Goal: Use online tool/utility: Utilize a website feature to perform a specific function

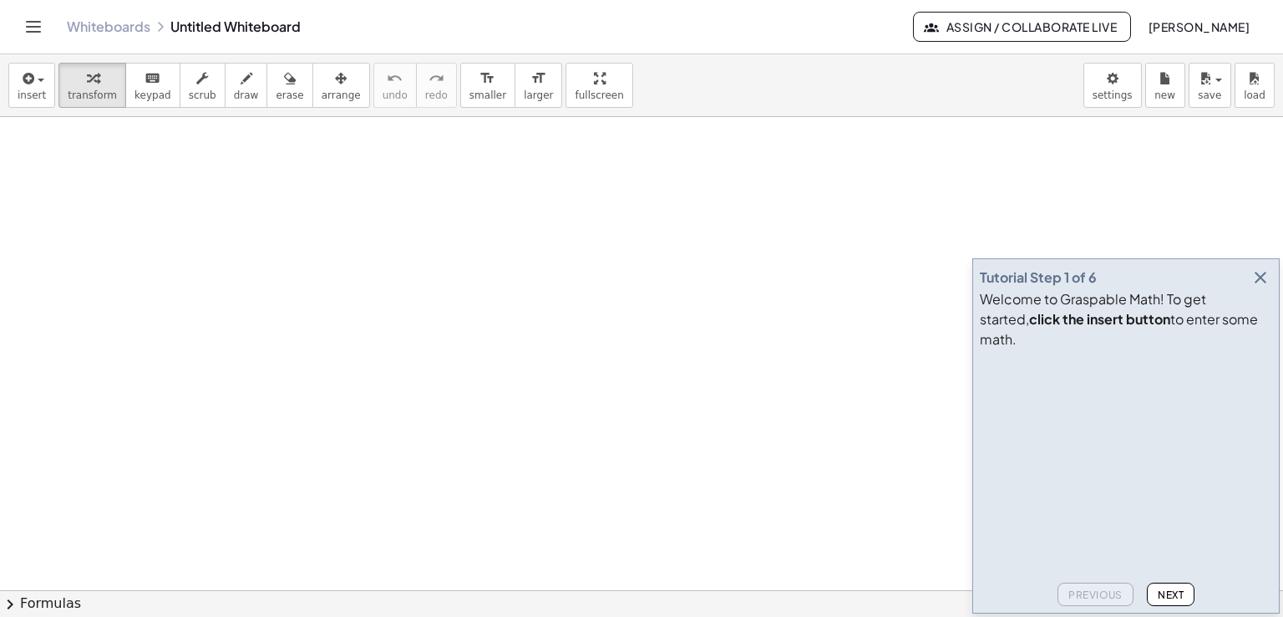
drag, startPoint x: 214, startPoint y: 226, endPoint x: 227, endPoint y: 282, distance: 57.5
click at [234, 89] on span "draw" at bounding box center [246, 95] width 25 height 12
drag, startPoint x: 200, startPoint y: 203, endPoint x: 252, endPoint y: 211, distance: 52.3
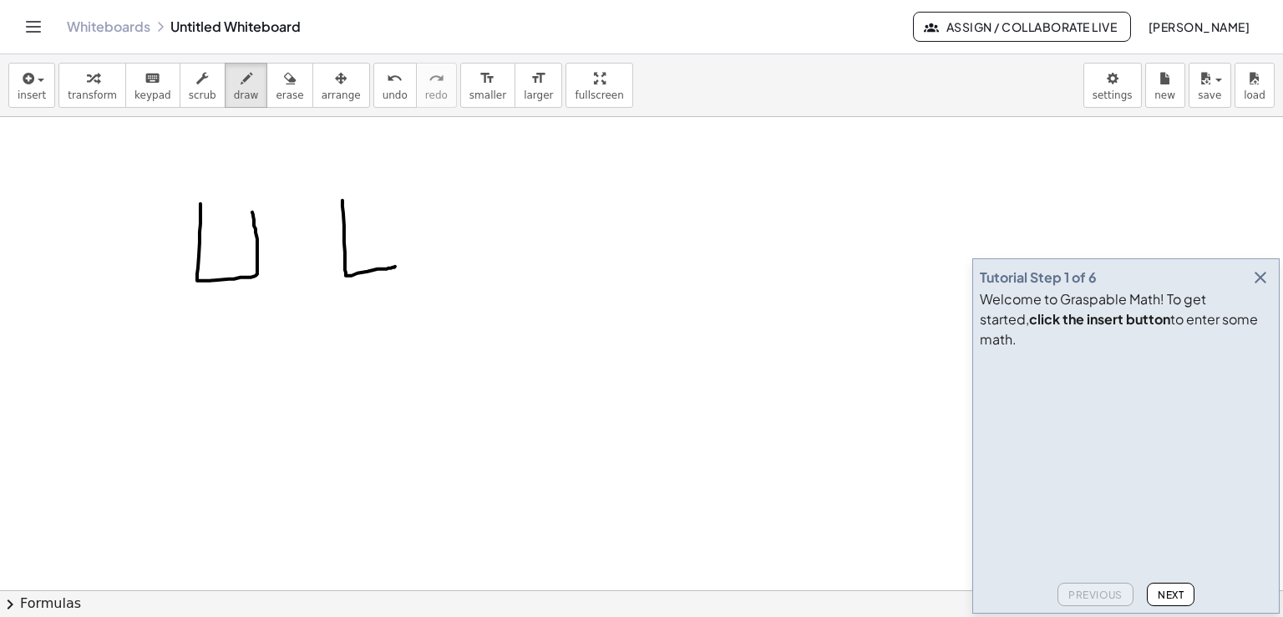
drag, startPoint x: 343, startPoint y: 212, endPoint x: 392, endPoint y: 205, distance: 49.0
drag, startPoint x: 451, startPoint y: 236, endPoint x: 497, endPoint y: 191, distance: 64.4
drag, startPoint x: 212, startPoint y: 299, endPoint x: 228, endPoint y: 317, distance: 24.3
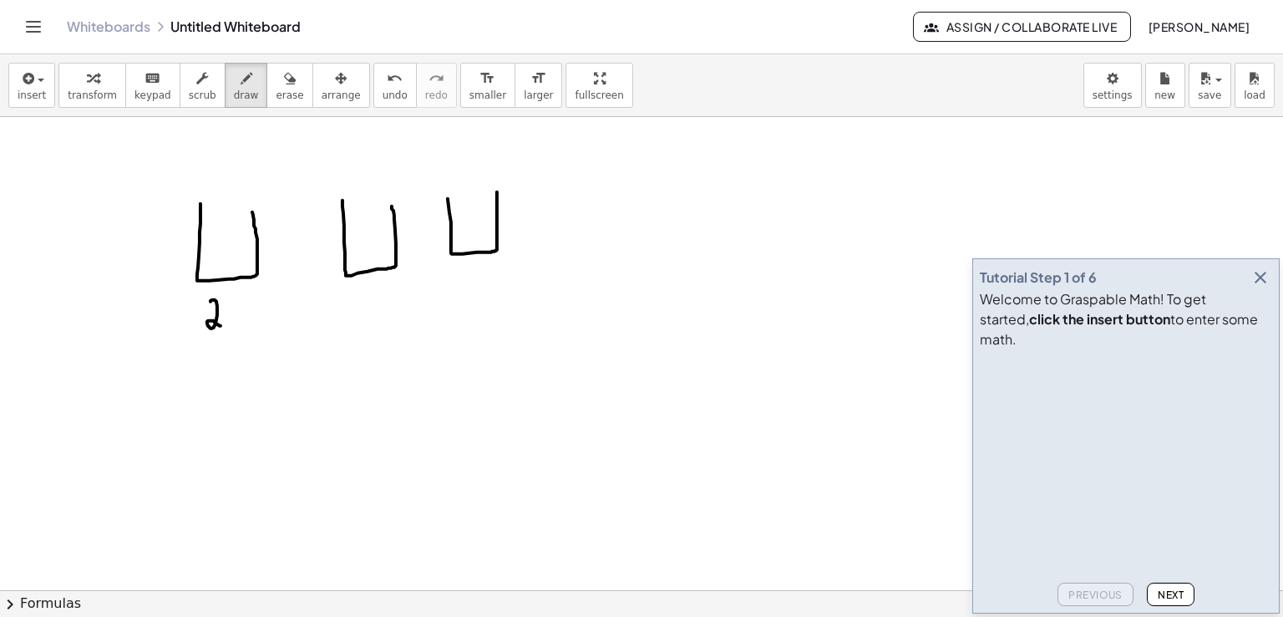
drag, startPoint x: 226, startPoint y: 312, endPoint x: 241, endPoint y: 332, distance: 24.4
drag, startPoint x: 262, startPoint y: 296, endPoint x: 313, endPoint y: 312, distance: 53.4
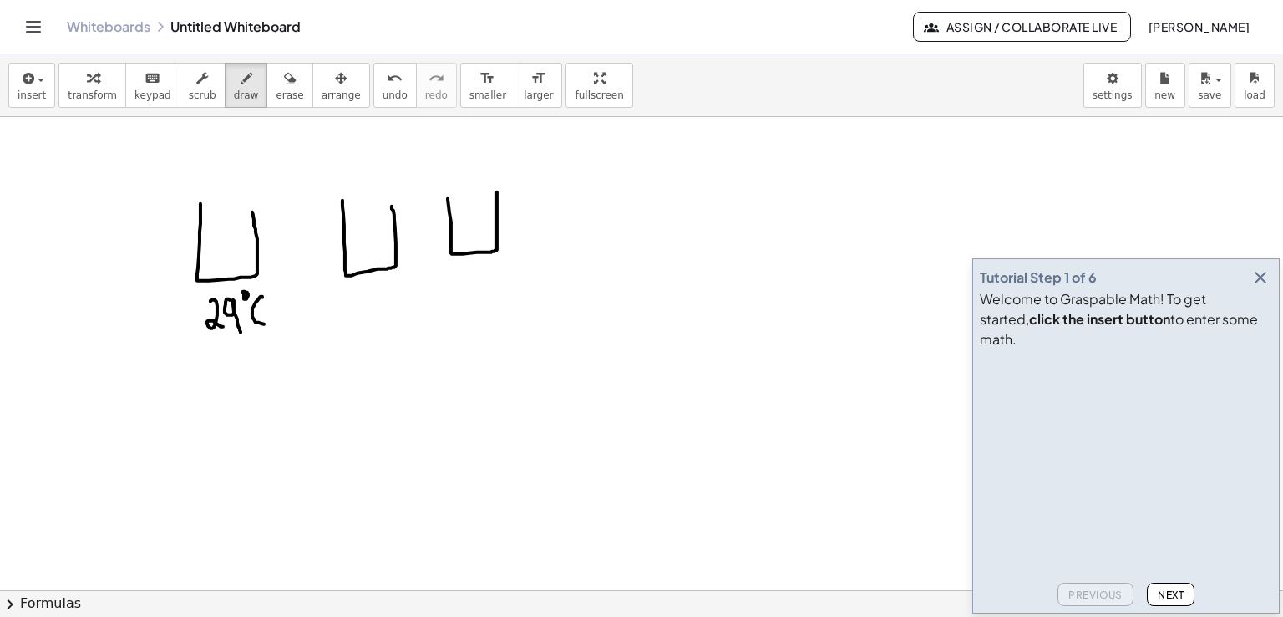
drag, startPoint x: 227, startPoint y: 302, endPoint x: 264, endPoint y: 305, distance: 36.9
drag, startPoint x: 367, startPoint y: 297, endPoint x: 360, endPoint y: 310, distance: 14.9
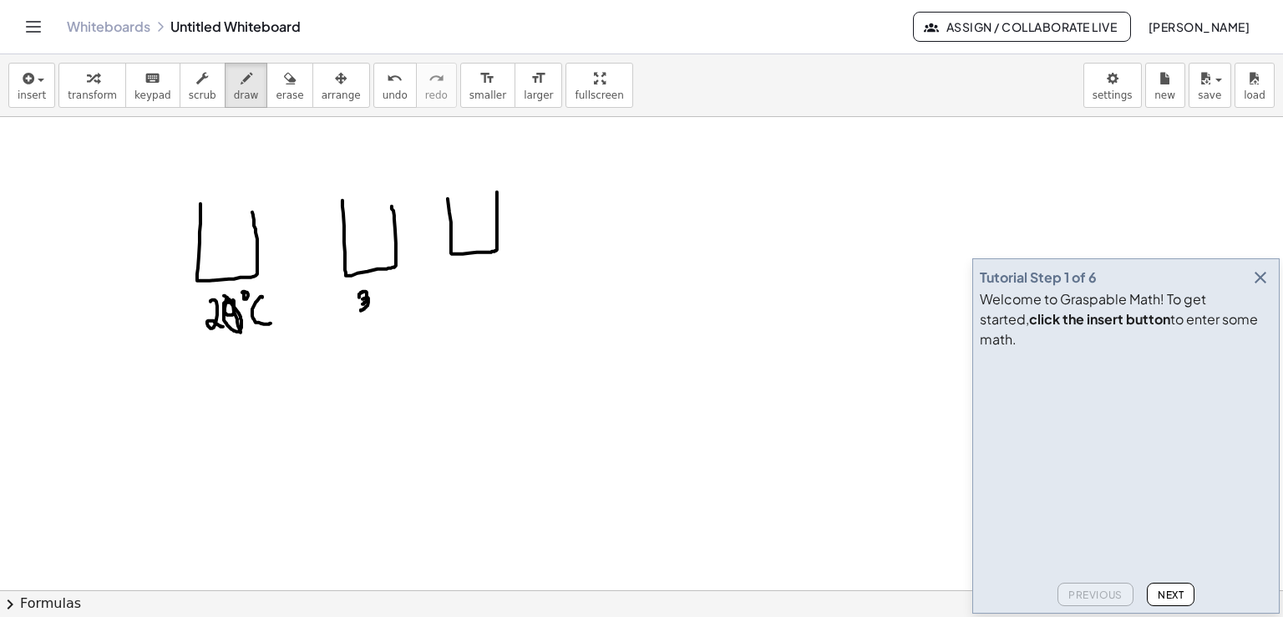
drag, startPoint x: 378, startPoint y: 290, endPoint x: 385, endPoint y: 310, distance: 21.1
drag, startPoint x: 400, startPoint y: 302, endPoint x: 416, endPoint y: 305, distance: 16.2
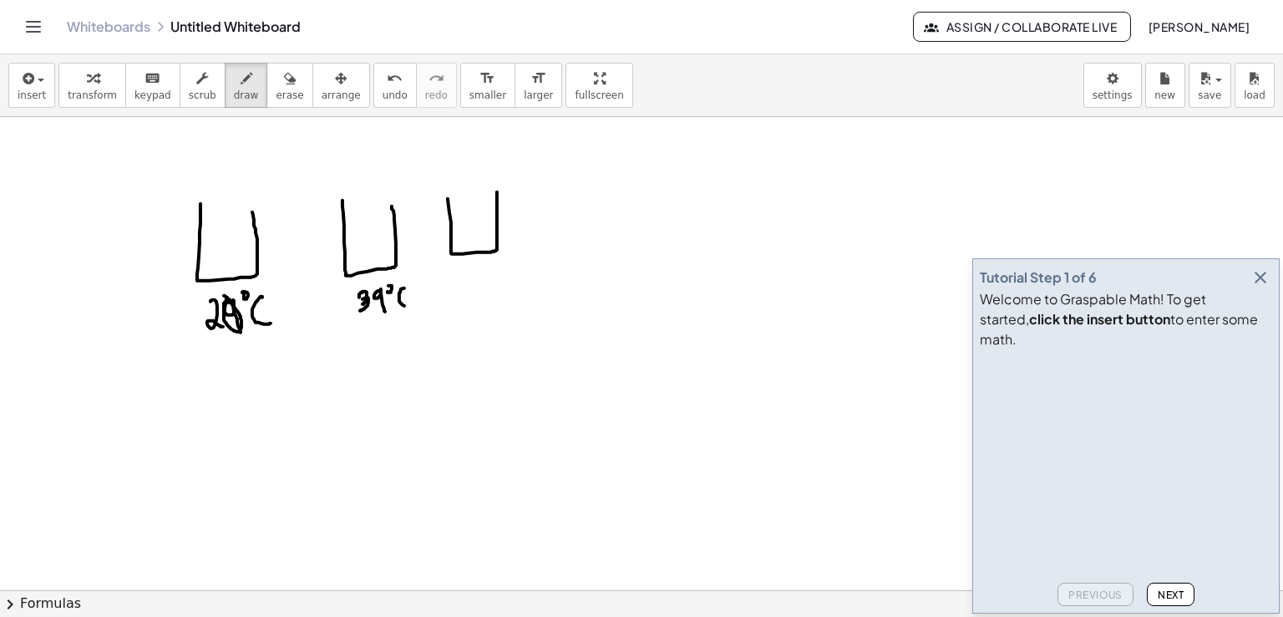
drag, startPoint x: 480, startPoint y: 282, endPoint x: 475, endPoint y: 302, distance: 20.7
drag, startPoint x: 508, startPoint y: 275, endPoint x: 530, endPoint y: 279, distance: 22.1
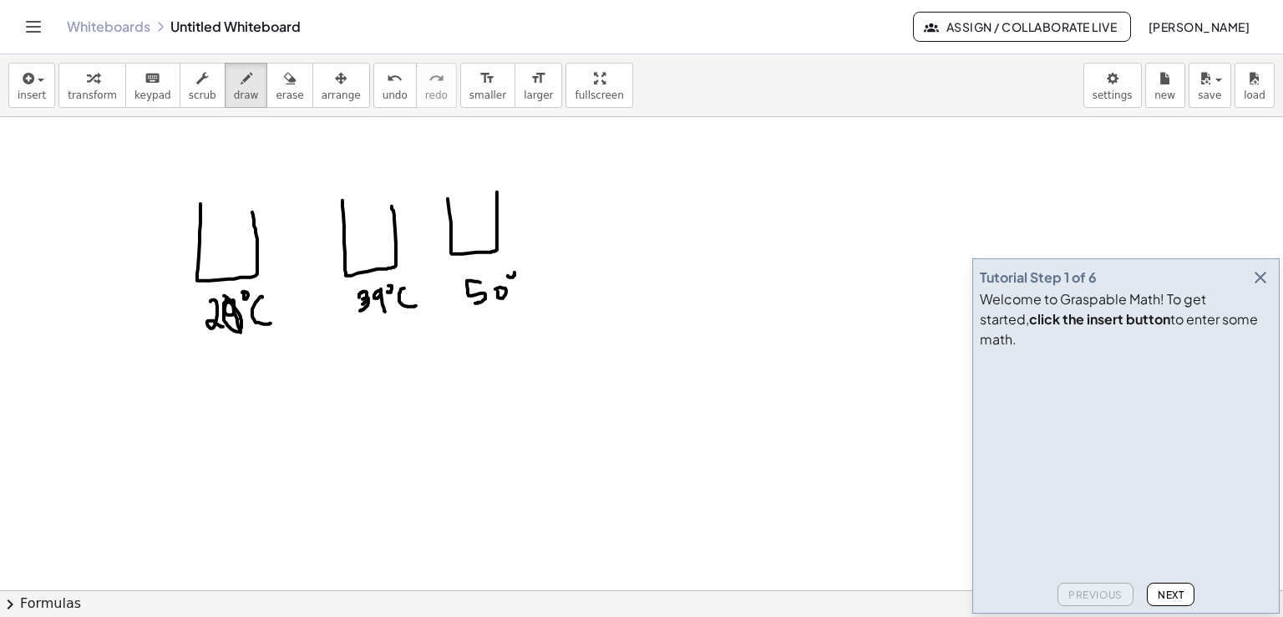
drag, startPoint x: 535, startPoint y: 278, endPoint x: 548, endPoint y: 292, distance: 18.9
drag, startPoint x: 204, startPoint y: 242, endPoint x: 256, endPoint y: 241, distance: 51.8
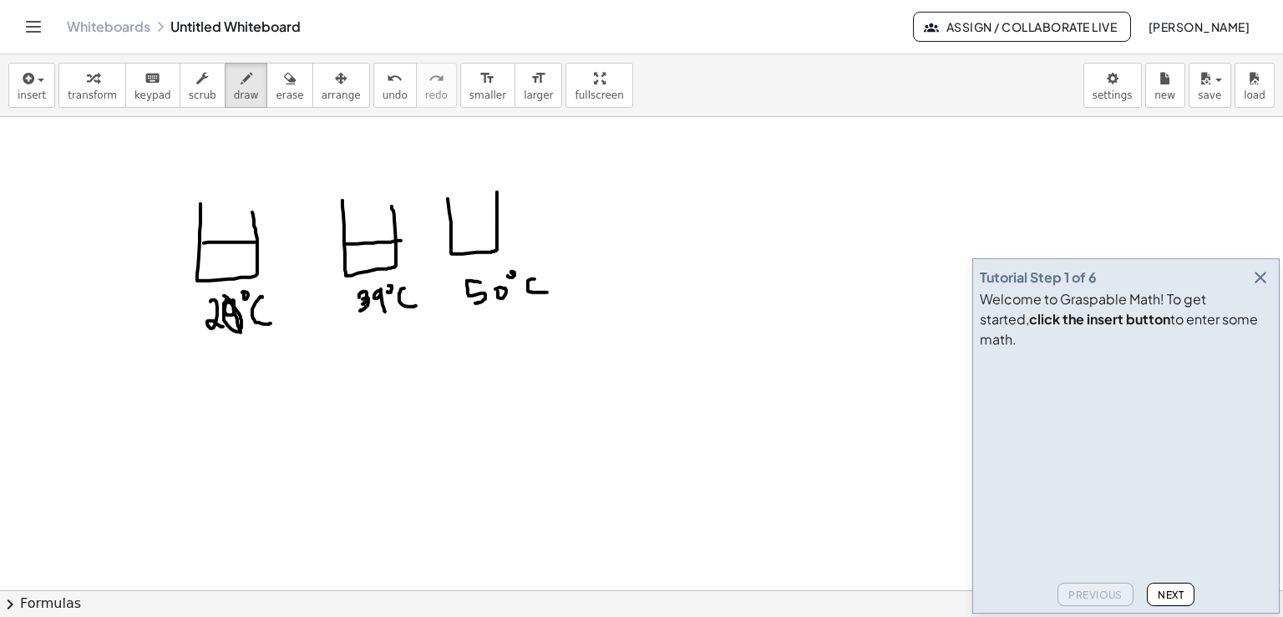
drag, startPoint x: 354, startPoint y: 243, endPoint x: 401, endPoint y: 240, distance: 46.9
drag, startPoint x: 456, startPoint y: 225, endPoint x: 507, endPoint y: 217, distance: 51.5
drag, startPoint x: 250, startPoint y: 156, endPoint x: 236, endPoint y: 223, distance: 68.2
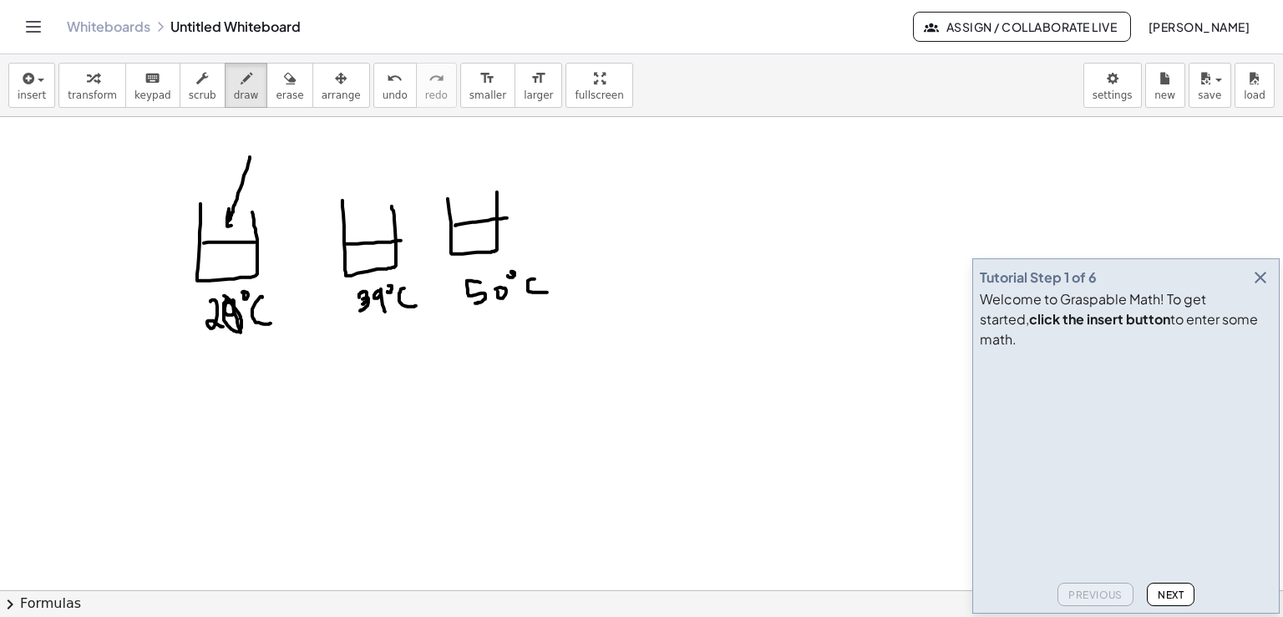
drag, startPoint x: 261, startPoint y: 160, endPoint x: 330, endPoint y: 191, distance: 75.2
drag, startPoint x: 248, startPoint y: 148, endPoint x: 456, endPoint y: 196, distance: 213.6
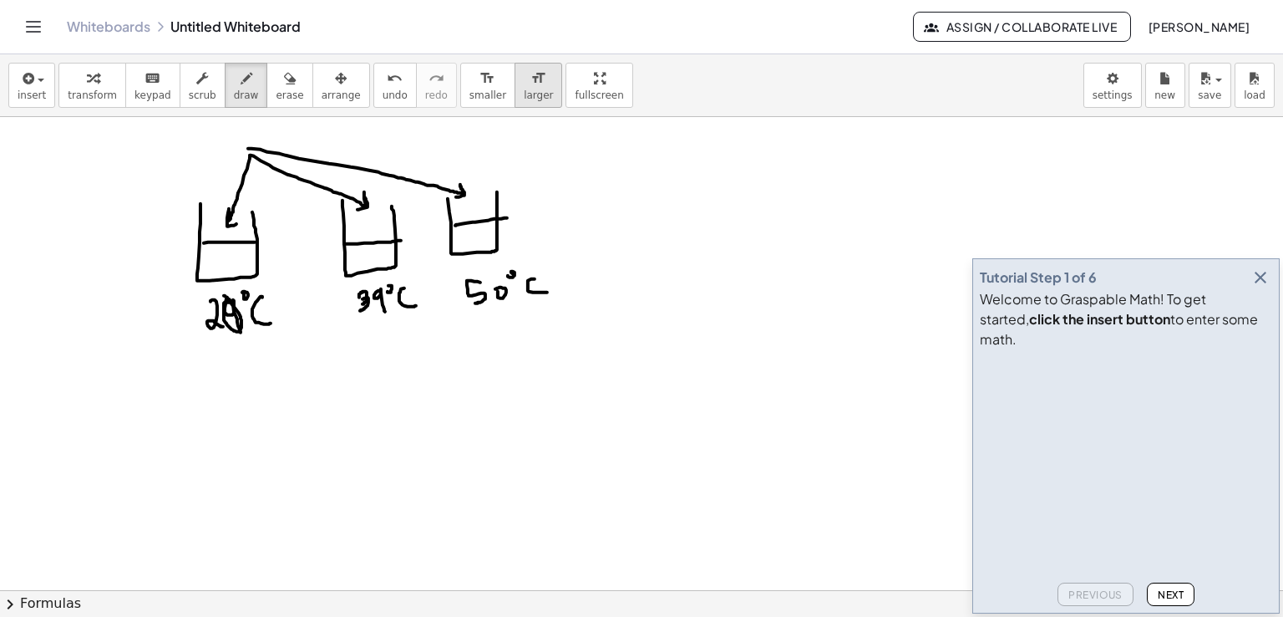
click at [524, 89] on span "larger" at bounding box center [538, 95] width 29 height 12
click at [47, 94] on button "insert" at bounding box center [31, 85] width 47 height 45
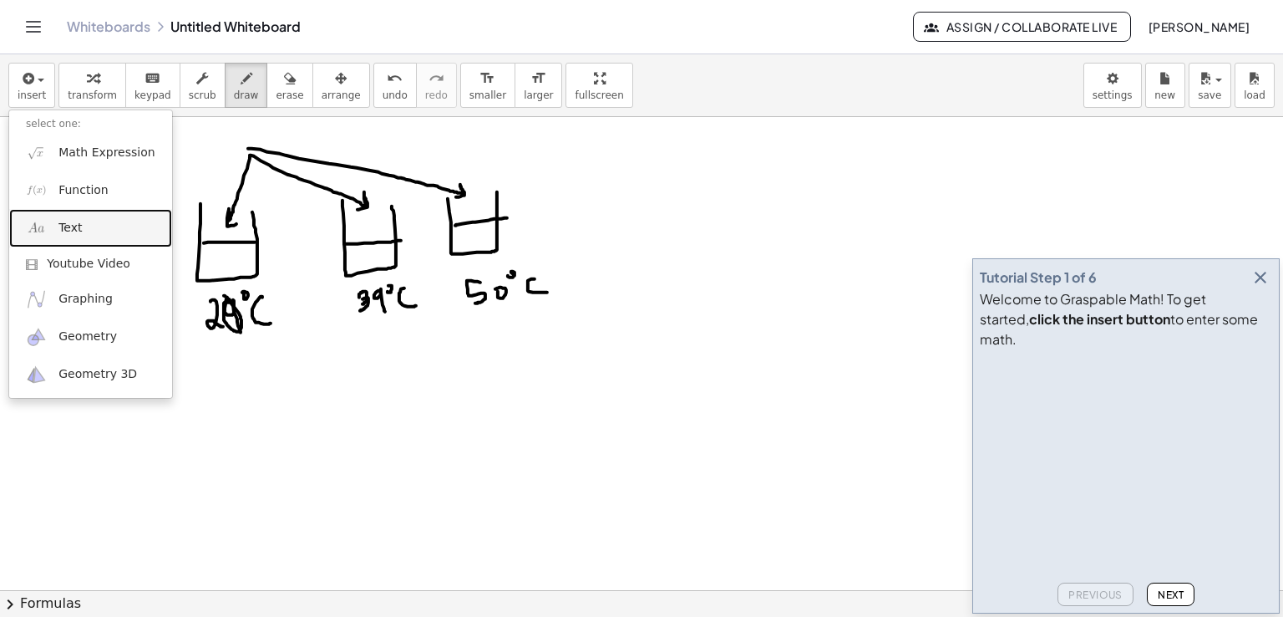
click at [65, 220] on span "Text" at bounding box center [69, 228] width 23 height 17
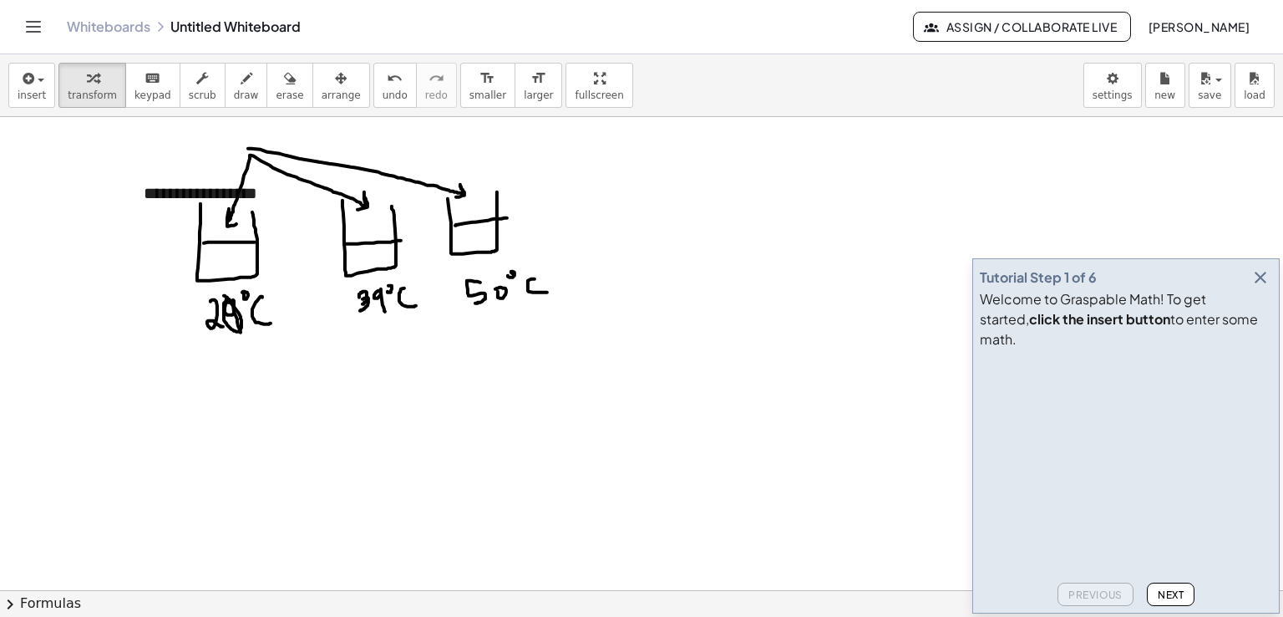
click at [335, 80] on icon "button" at bounding box center [341, 79] width 12 height 20
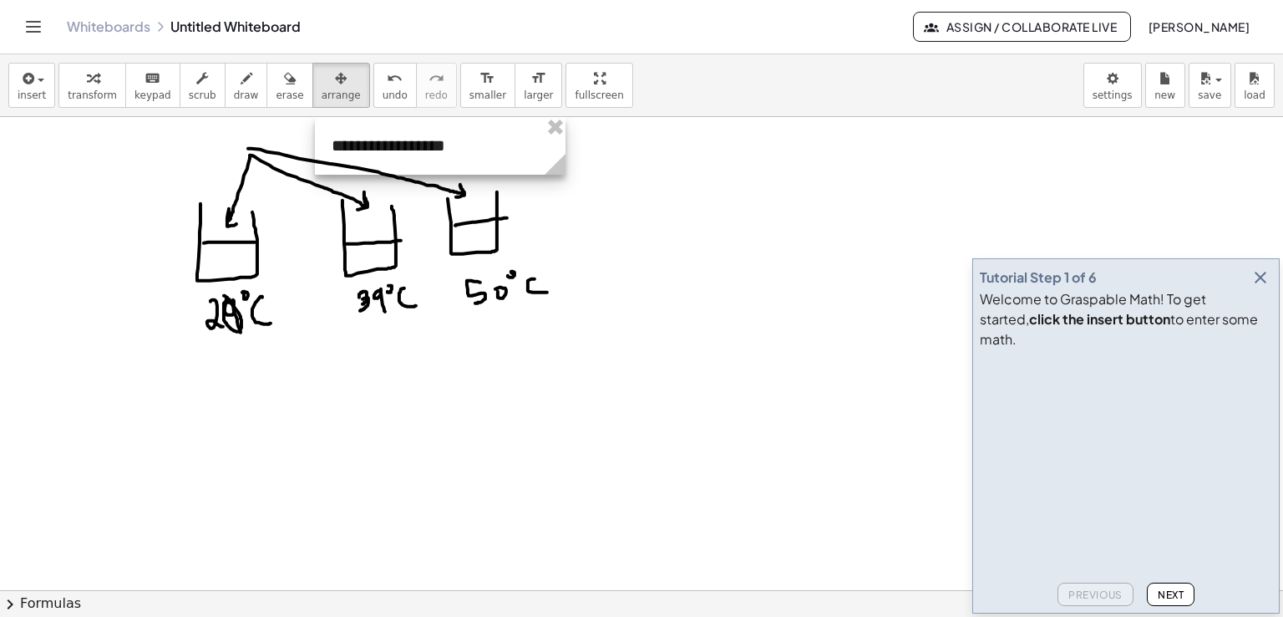
drag, startPoint x: 226, startPoint y: 187, endPoint x: 415, endPoint y: 132, distance: 196.7
click at [415, 132] on div at bounding box center [440, 146] width 251 height 58
click at [234, 92] on span "draw" at bounding box center [246, 95] width 25 height 12
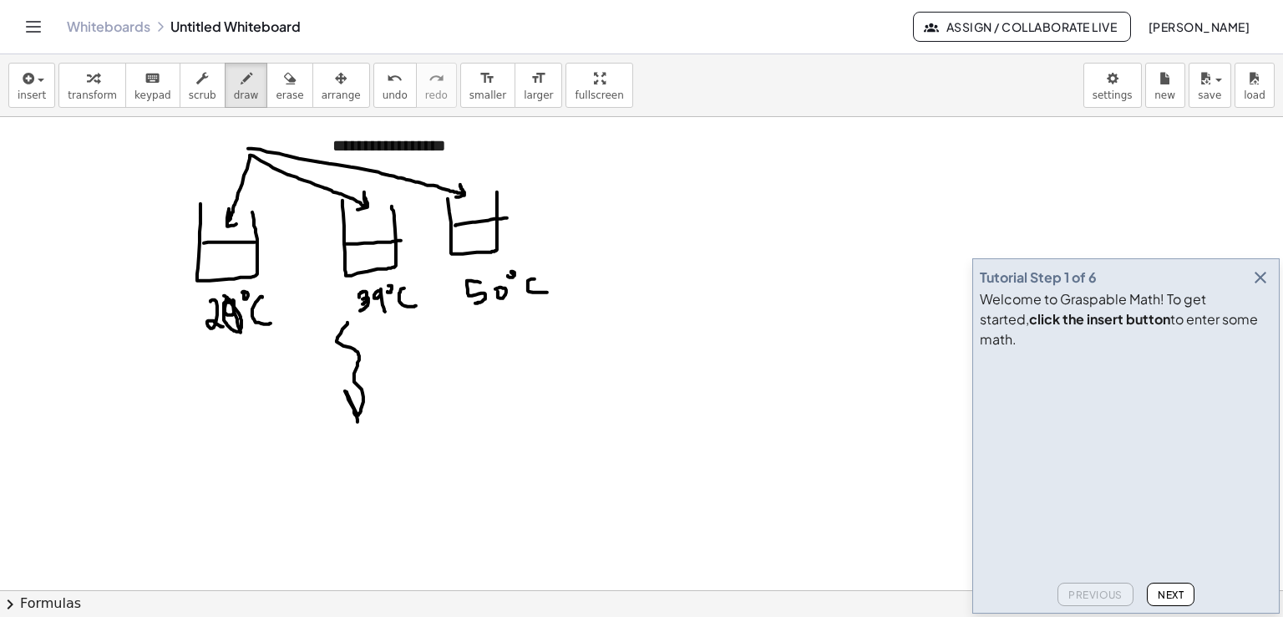
drag, startPoint x: 343, startPoint y: 328, endPoint x: 388, endPoint y: 405, distance: 89.1
click at [43, 84] on button "insert" at bounding box center [31, 85] width 47 height 45
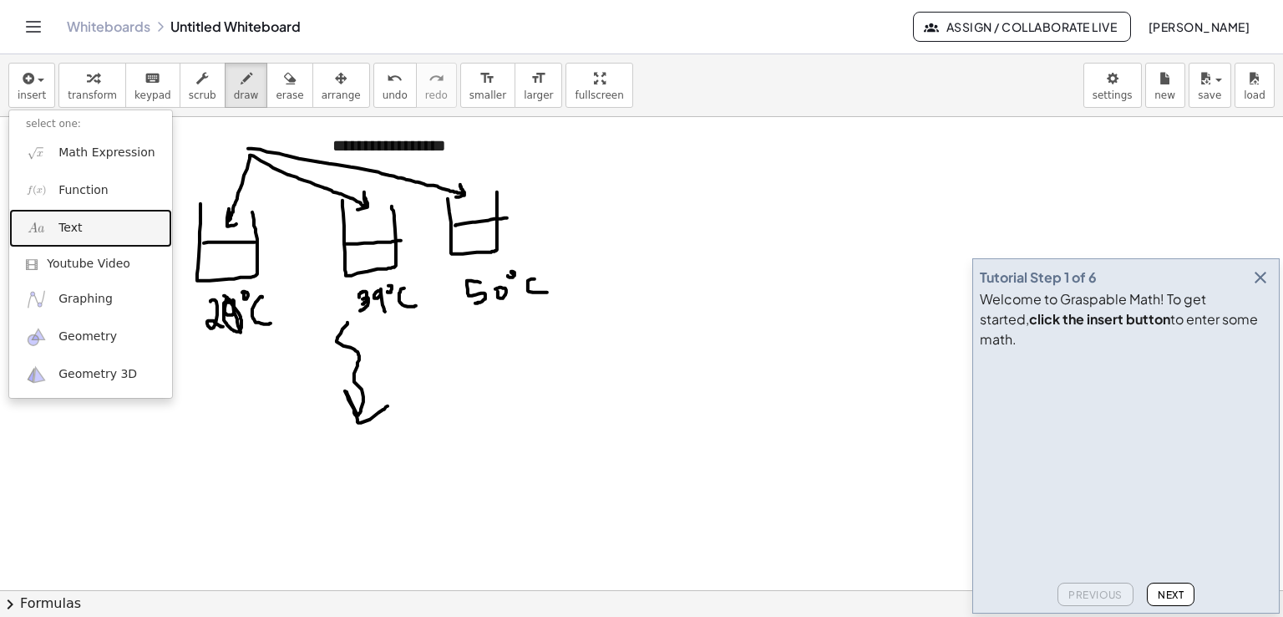
click at [54, 221] on link "Text" at bounding box center [90, 228] width 163 height 38
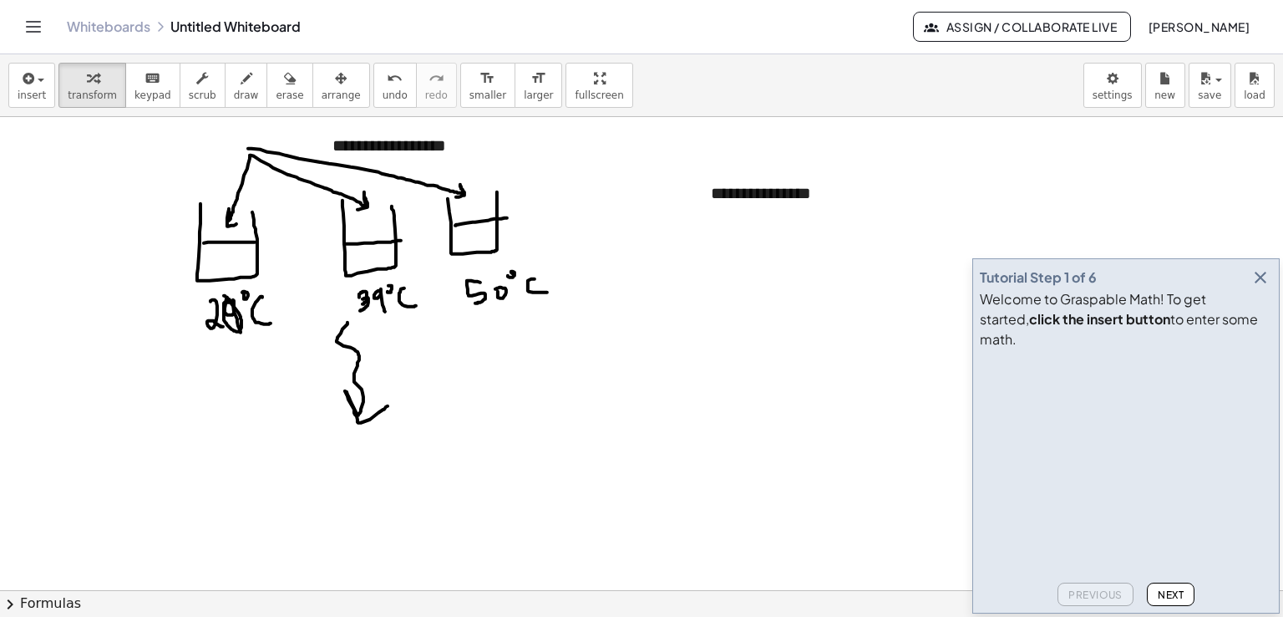
click at [324, 81] on div "button" at bounding box center [341, 78] width 39 height 20
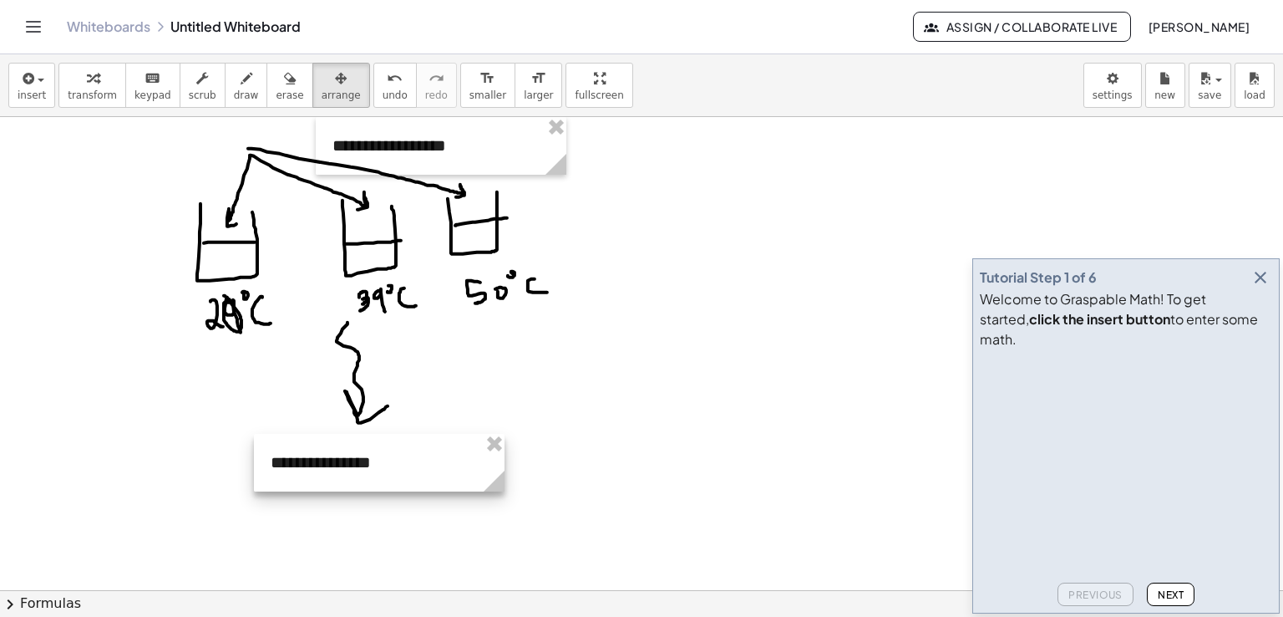
drag, startPoint x: 842, startPoint y: 202, endPoint x: 403, endPoint y: 471, distance: 515.2
click at [403, 471] on div at bounding box center [379, 463] width 251 height 58
click at [147, 89] on span "keypad" at bounding box center [152, 95] width 37 height 12
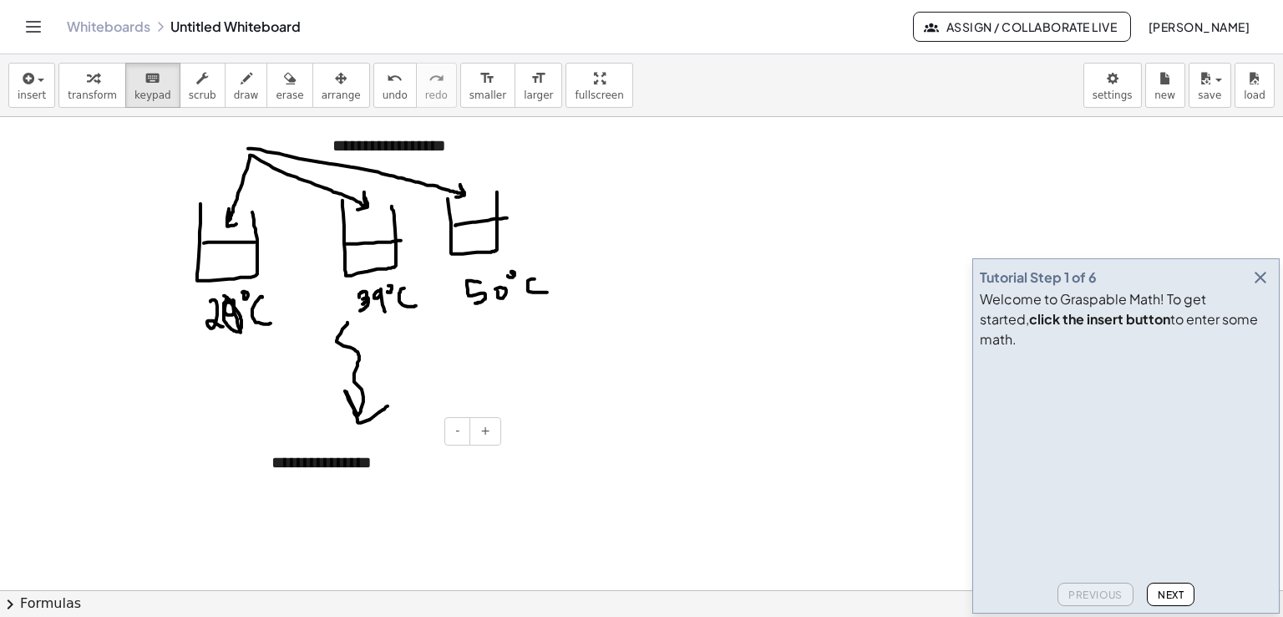
click at [328, 461] on div "**********" at bounding box center [380, 463] width 251 height 58
click at [363, 437] on div "- +" at bounding box center [376, 431] width 251 height 28
click at [322, 80] on div "button" at bounding box center [341, 78] width 39 height 20
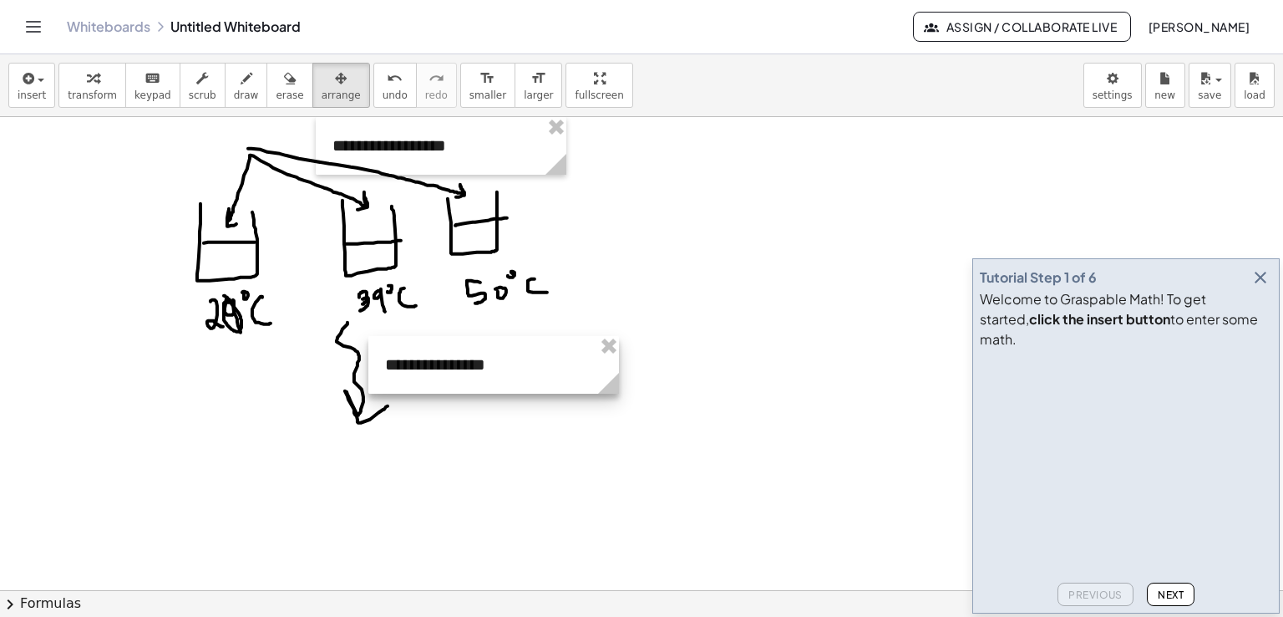
drag, startPoint x: 428, startPoint y: 409, endPoint x: 495, endPoint y: 356, distance: 85.1
click at [495, 356] on div at bounding box center [493, 365] width 251 height 58
click at [140, 89] on span "keypad" at bounding box center [152, 95] width 37 height 12
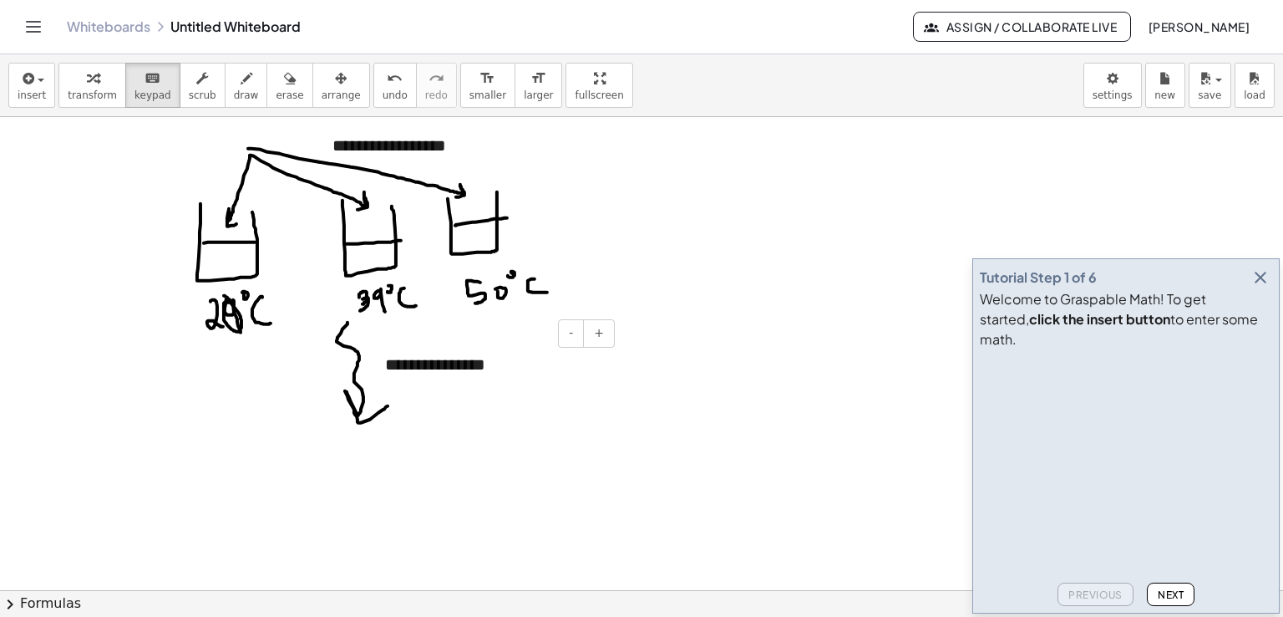
click at [421, 365] on div "**********" at bounding box center [493, 365] width 251 height 58
click at [483, 362] on div "**********" at bounding box center [493, 365] width 251 height 58
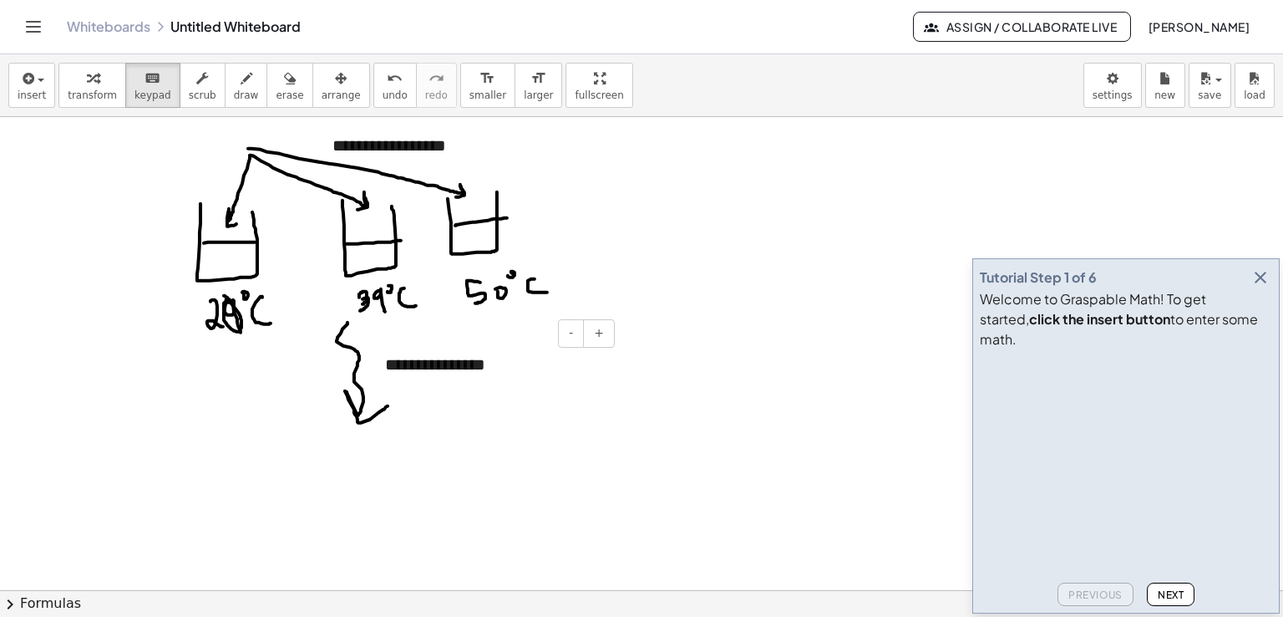
click at [544, 381] on div "**********" at bounding box center [493, 365] width 251 height 58
click at [266, 72] on button "erase" at bounding box center [289, 85] width 46 height 45
click at [241, 86] on icon "button" at bounding box center [247, 79] width 12 height 20
drag, startPoint x: 206, startPoint y: 466, endPoint x: 268, endPoint y: 429, distance: 71.9
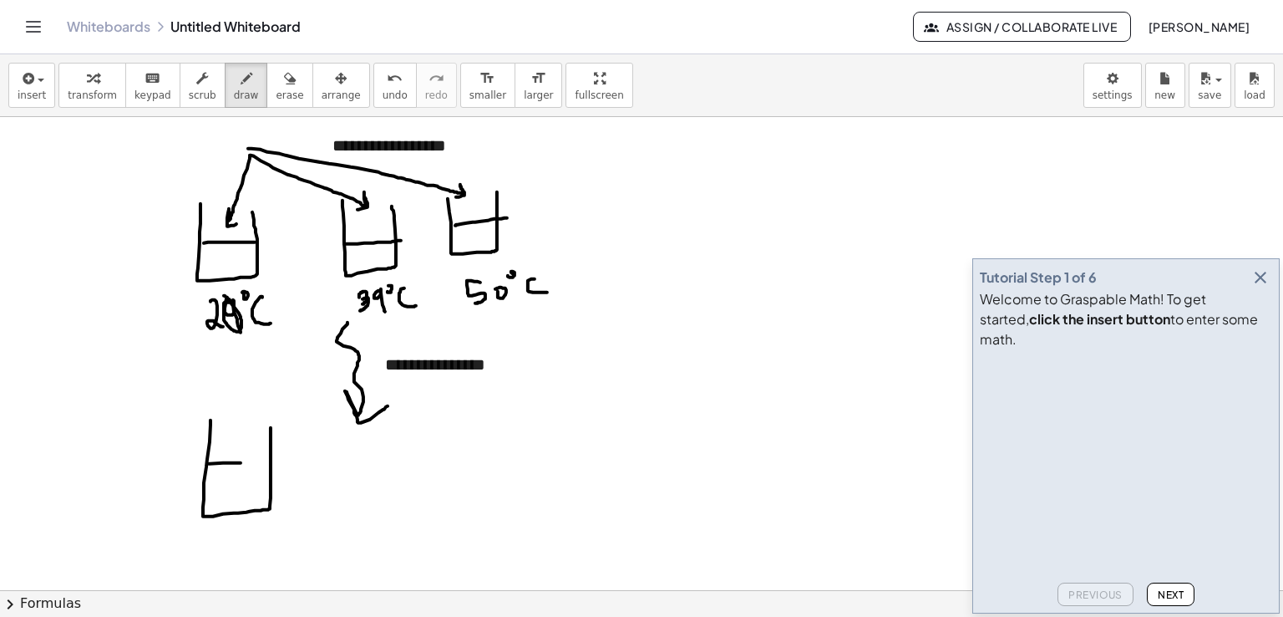
drag, startPoint x: 209, startPoint y: 463, endPoint x: 322, endPoint y: 463, distance: 112.8
drag, startPoint x: 351, startPoint y: 434, endPoint x: 409, endPoint y: 439, distance: 58.7
drag, startPoint x: 344, startPoint y: 455, endPoint x: 418, endPoint y: 453, distance: 73.6
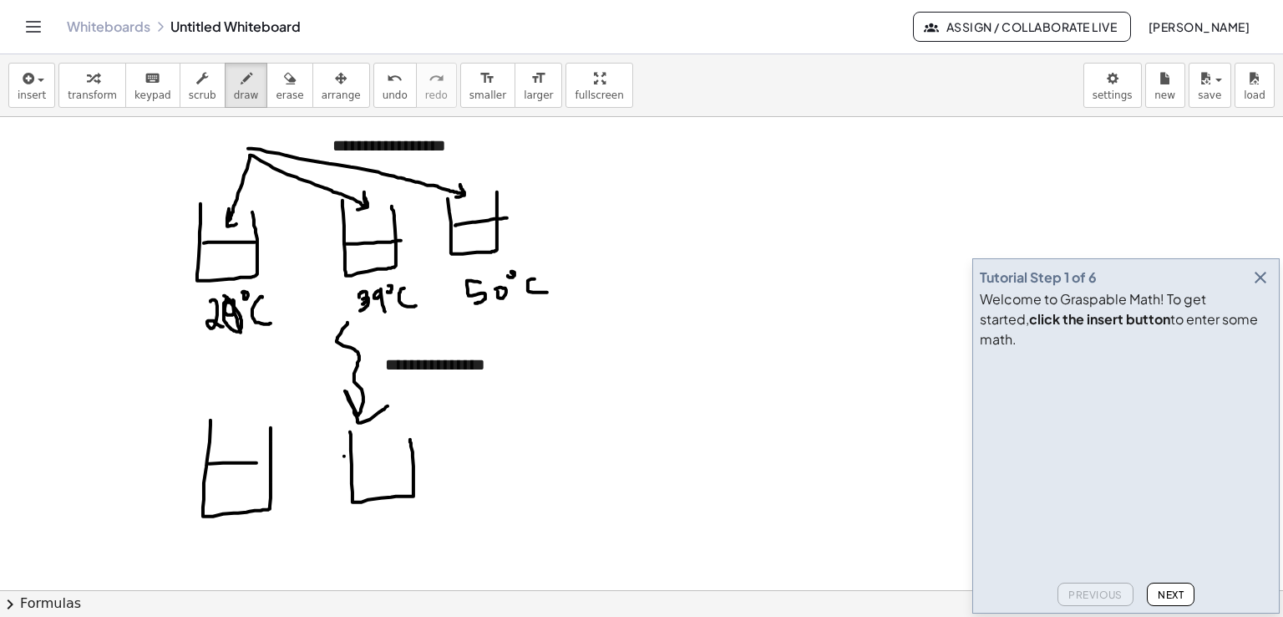
drag, startPoint x: 461, startPoint y: 412, endPoint x: 510, endPoint y: 409, distance: 49.4
drag, startPoint x: 460, startPoint y: 450, endPoint x: 505, endPoint y: 447, distance: 45.2
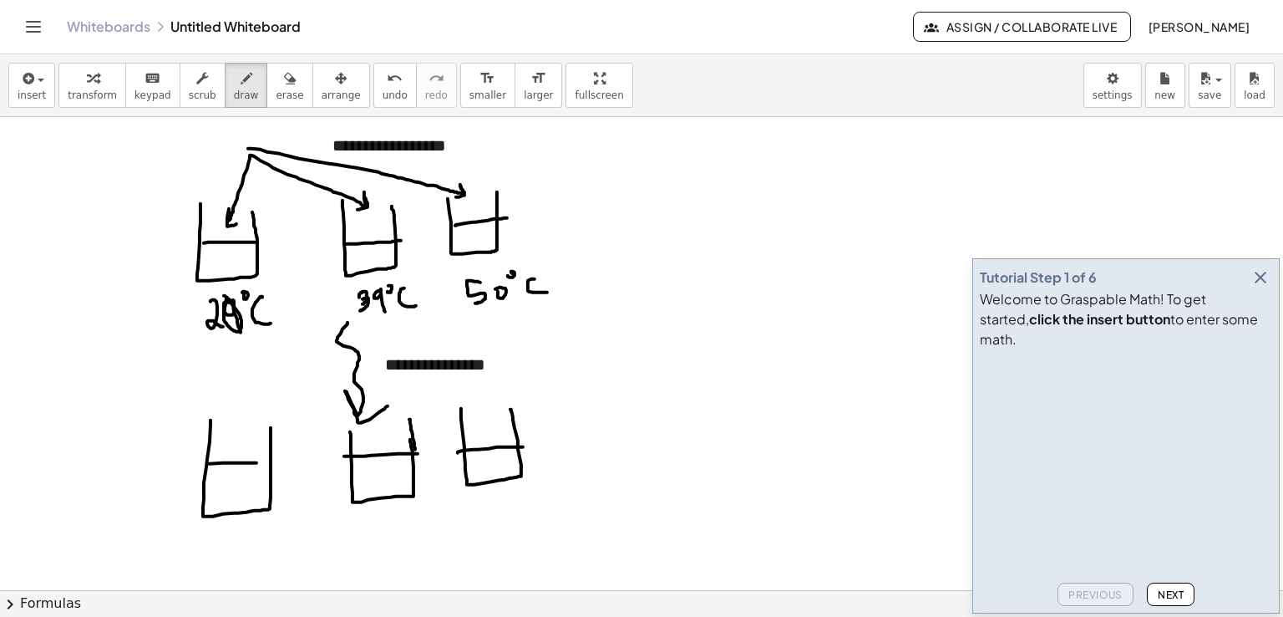
drag, startPoint x: 415, startPoint y: 449, endPoint x: 409, endPoint y: 419, distance: 30.6
click at [312, 85] on button "arrange" at bounding box center [341, 85] width 58 height 45
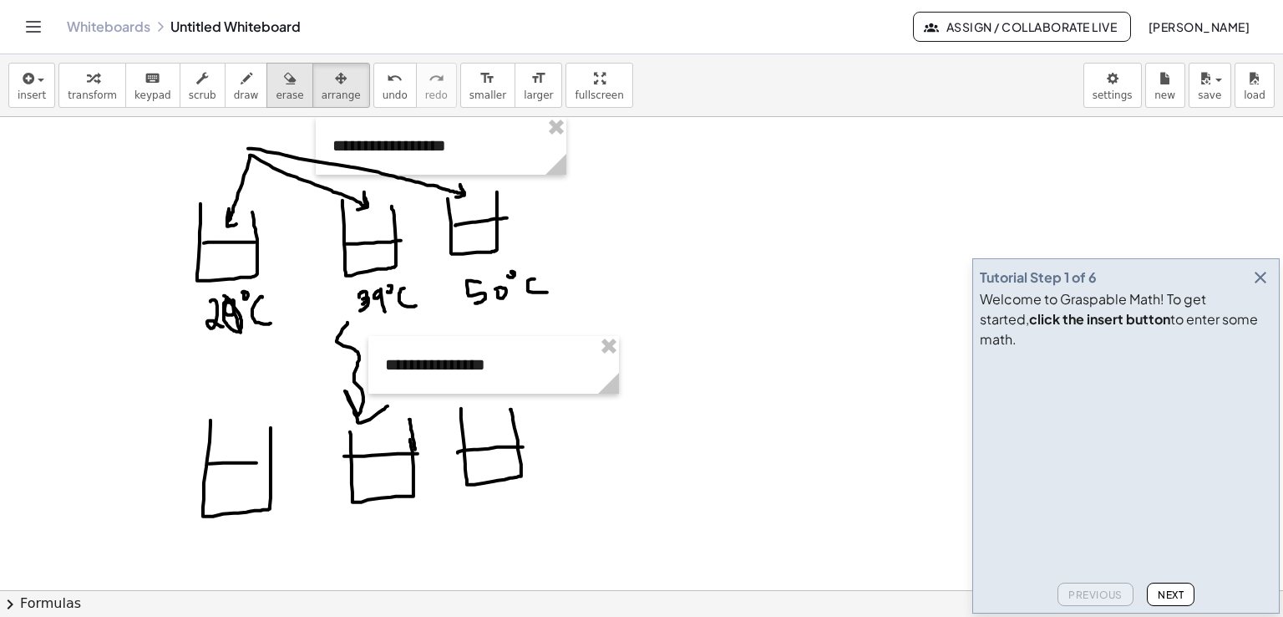
click at [284, 70] on icon "button" at bounding box center [290, 79] width 12 height 20
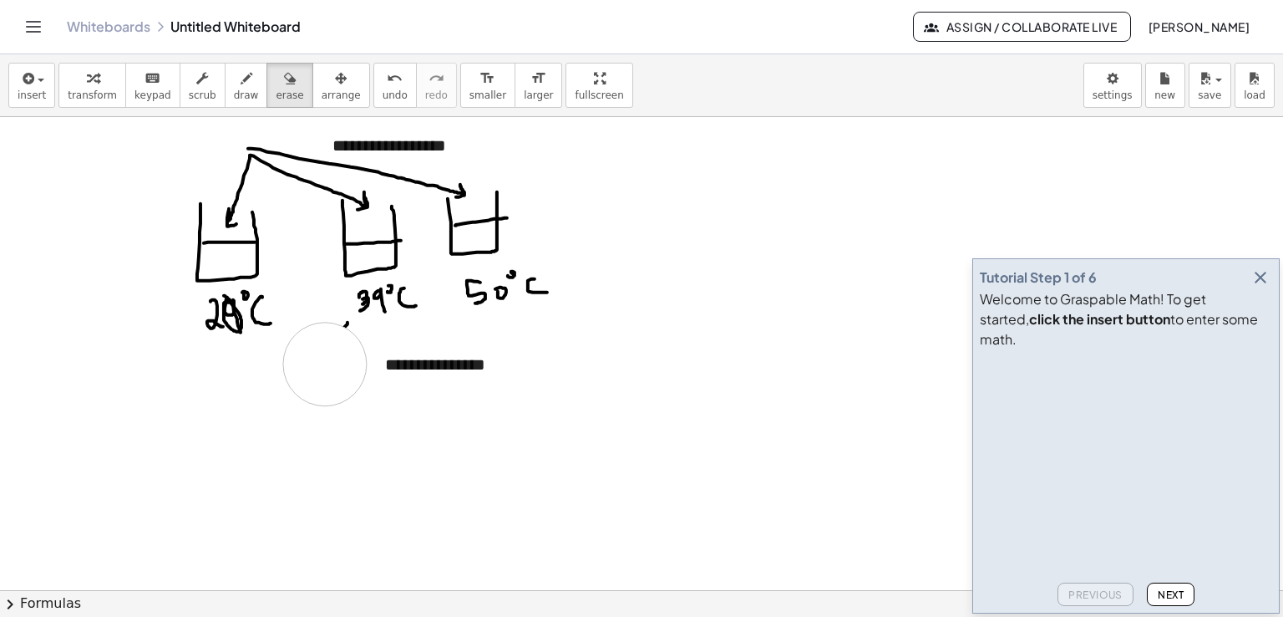
drag, startPoint x: 212, startPoint y: 458, endPoint x: 325, endPoint y: 360, distance: 149.2
click at [145, 89] on span "keypad" at bounding box center [152, 95] width 37 height 12
click at [464, 372] on div "**********" at bounding box center [493, 365] width 251 height 58
click at [528, 371] on div "**********" at bounding box center [493, 365] width 251 height 58
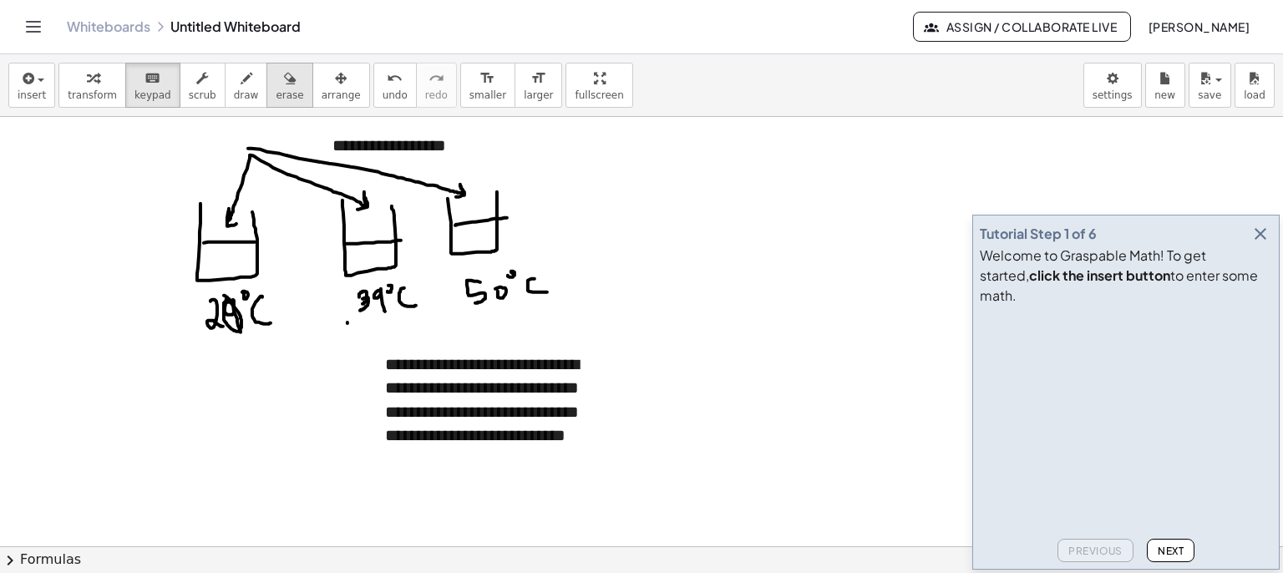
click at [276, 94] on span "erase" at bounding box center [290, 95] width 28 height 12
click at [234, 81] on div "button" at bounding box center [246, 78] width 25 height 20
drag, startPoint x: 681, startPoint y: 215, endPoint x: 696, endPoint y: 179, distance: 38.9
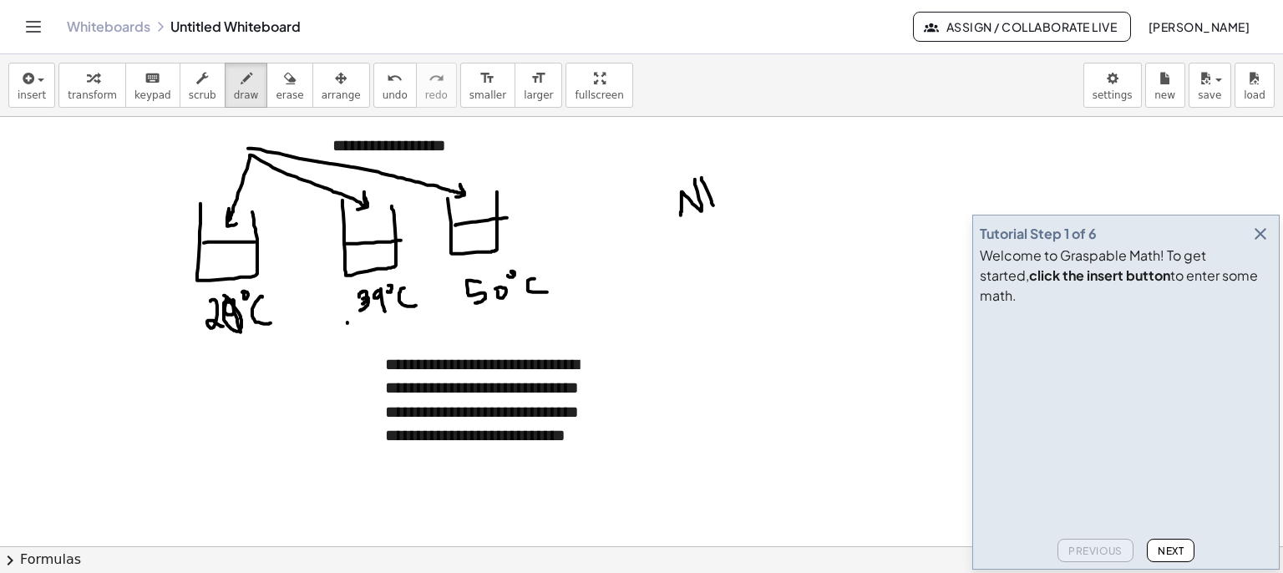
drag, startPoint x: 712, startPoint y: 198, endPoint x: 722, endPoint y: 196, distance: 10.2
click at [276, 95] on span "erase" at bounding box center [290, 95] width 28 height 12
drag, startPoint x: 718, startPoint y: 181, endPoint x: 732, endPoint y: 181, distance: 13.4
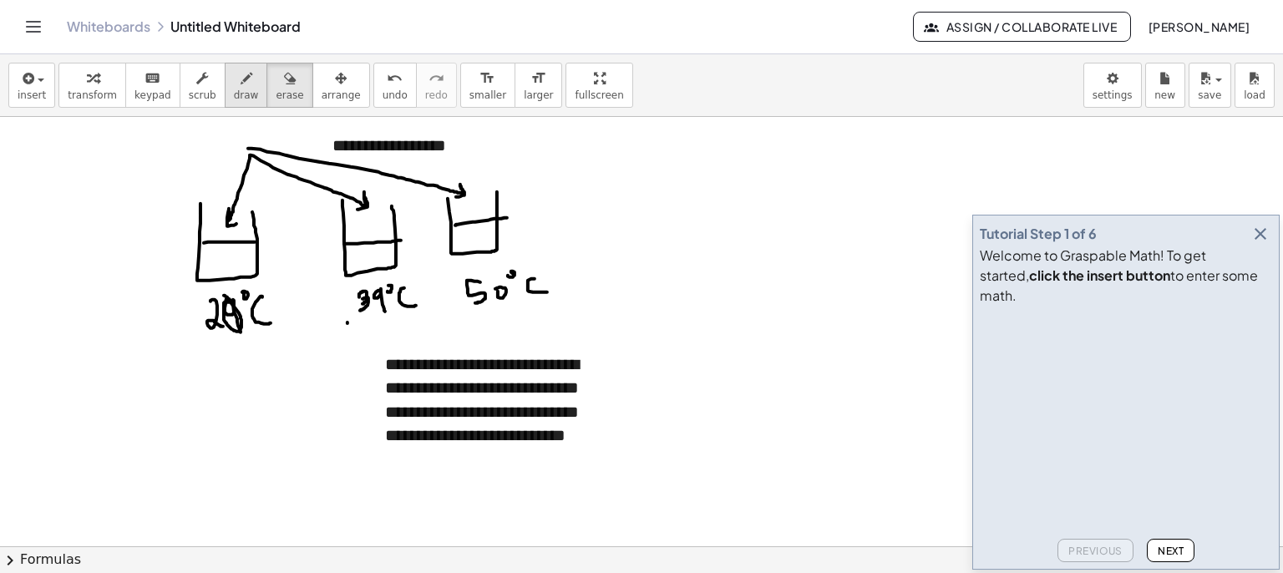
click at [225, 74] on button "draw" at bounding box center [246, 85] width 43 height 45
drag, startPoint x: 648, startPoint y: 213, endPoint x: 665, endPoint y: 189, distance: 29.4
drag, startPoint x: 650, startPoint y: 237, endPoint x: 643, endPoint y: 245, distance: 10.1
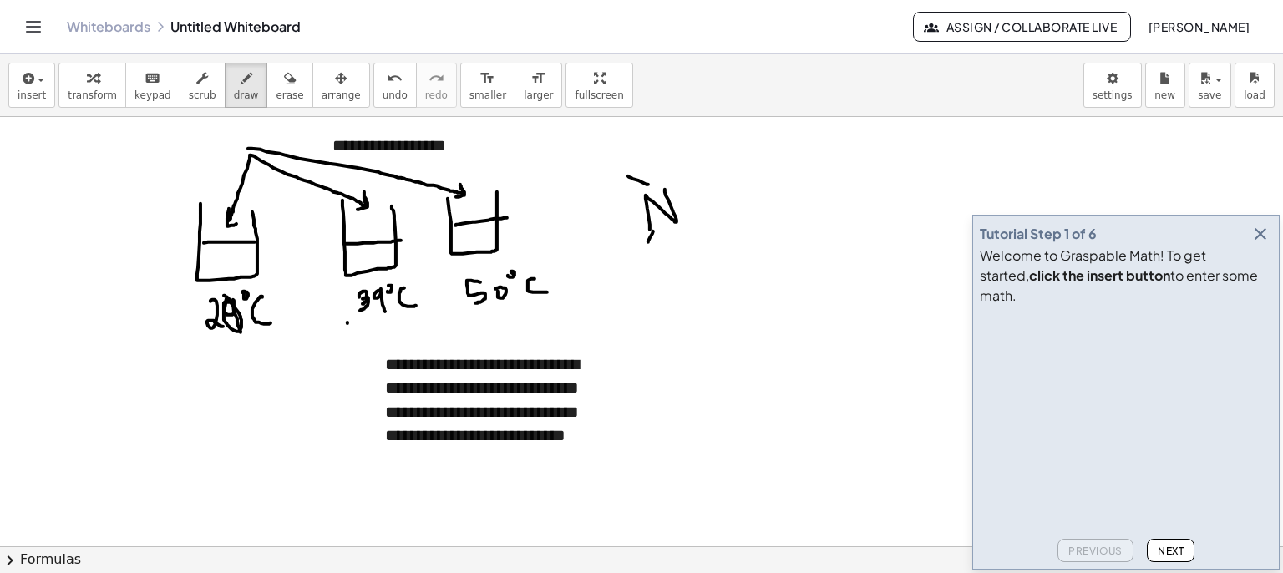
drag, startPoint x: 603, startPoint y: 179, endPoint x: 605, endPoint y: 168, distance: 11.0
drag, startPoint x: 605, startPoint y: 166, endPoint x: 621, endPoint y: 235, distance: 70.3
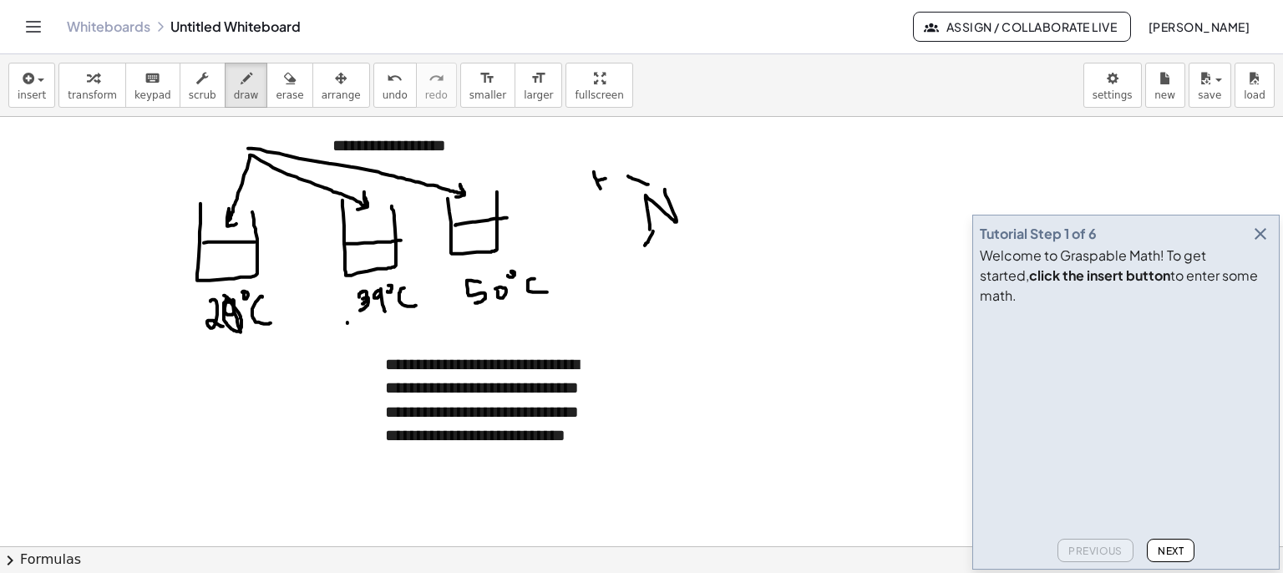
drag, startPoint x: 615, startPoint y: 241, endPoint x: 619, endPoint y: 255, distance: 14.0
drag, startPoint x: 622, startPoint y: 242, endPoint x: 632, endPoint y: 255, distance: 16.0
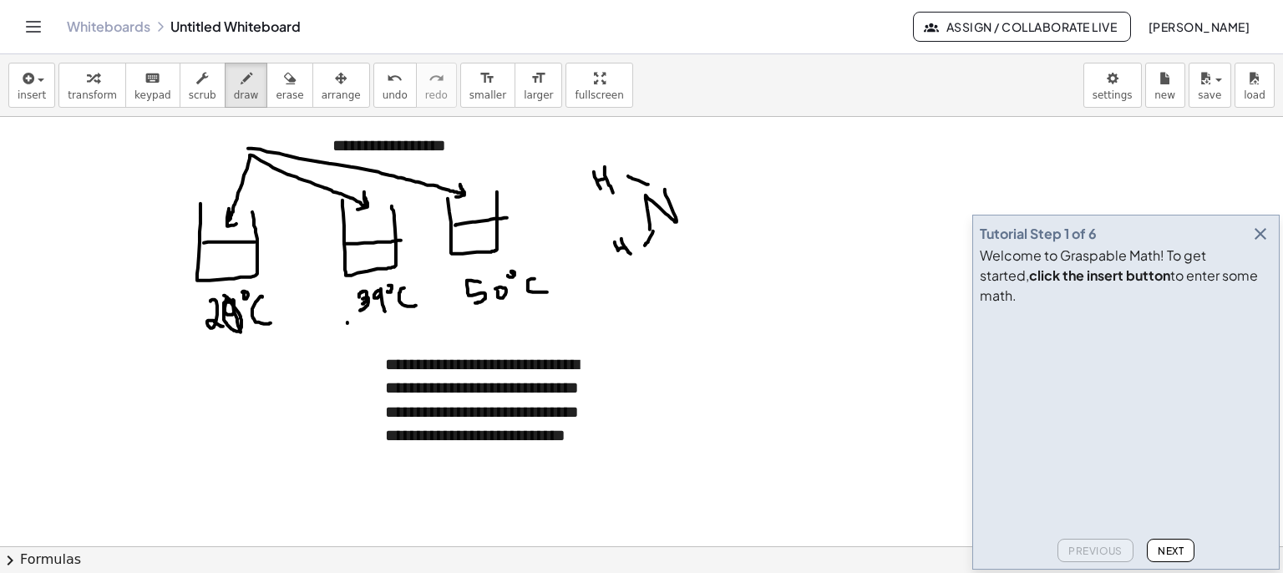
drag, startPoint x: 694, startPoint y: 209, endPoint x: 733, endPoint y: 208, distance: 38.4
drag, startPoint x: 752, startPoint y: 198, endPoint x: 753, endPoint y: 178, distance: 20.1
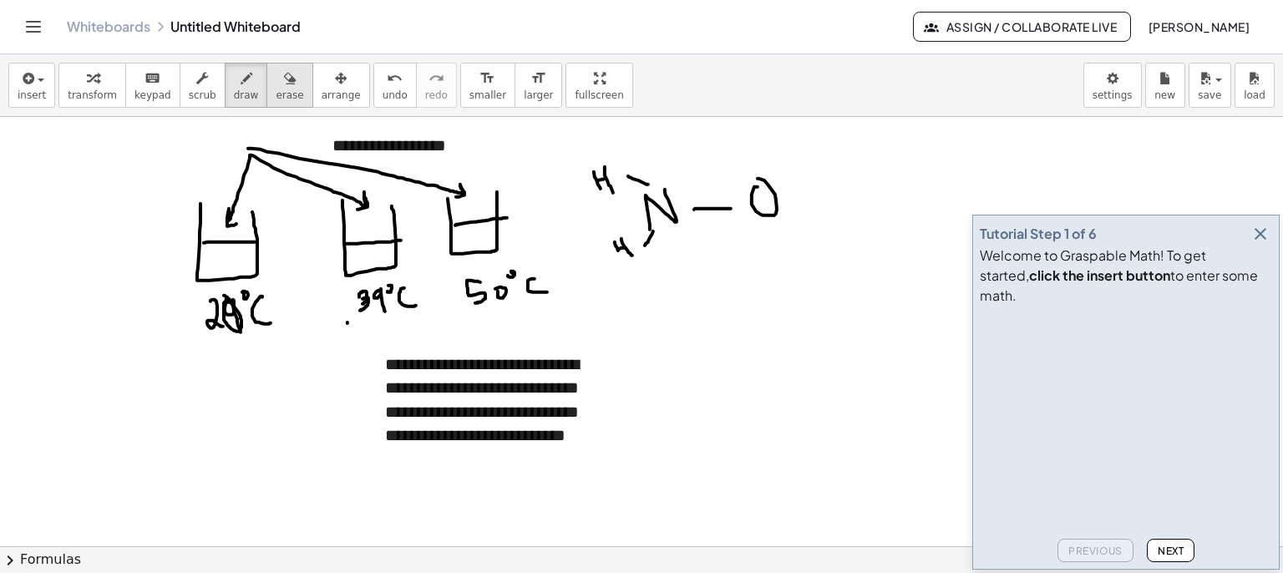
click at [276, 95] on span "erase" at bounding box center [290, 95] width 28 height 12
click at [225, 94] on button "draw" at bounding box center [246, 85] width 43 height 45
drag, startPoint x: 735, startPoint y: 195, endPoint x: 768, endPoint y: 215, distance: 37.8
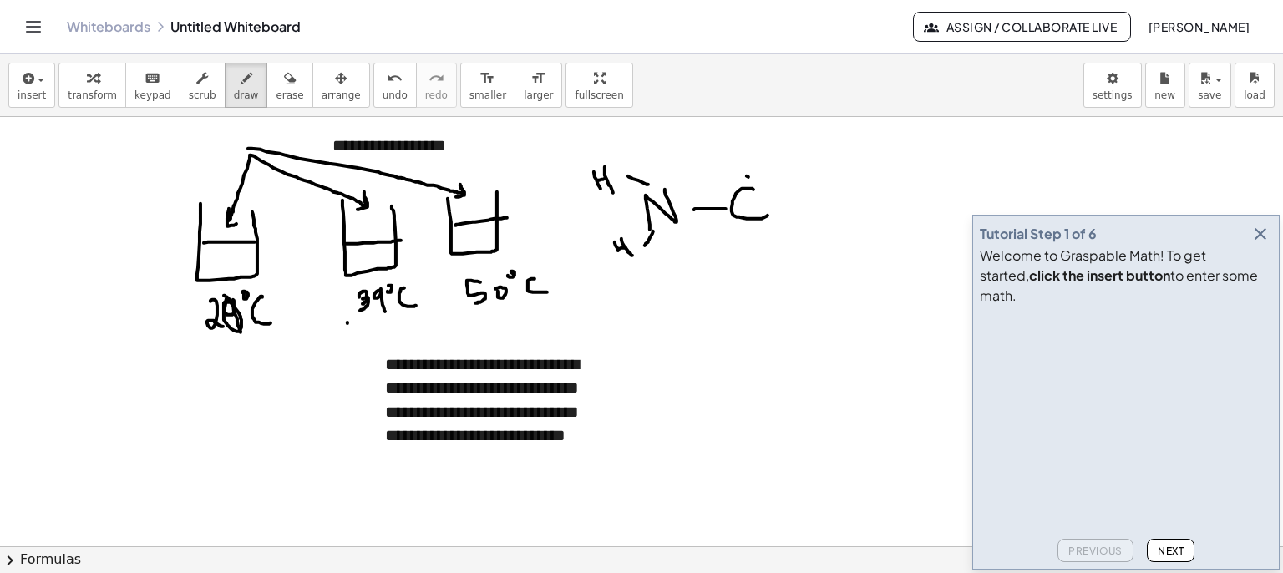
drag, startPoint x: 747, startPoint y: 175, endPoint x: 740, endPoint y: 159, distance: 18.0
drag, startPoint x: 734, startPoint y: 155, endPoint x: 742, endPoint y: 148, distance: 10.1
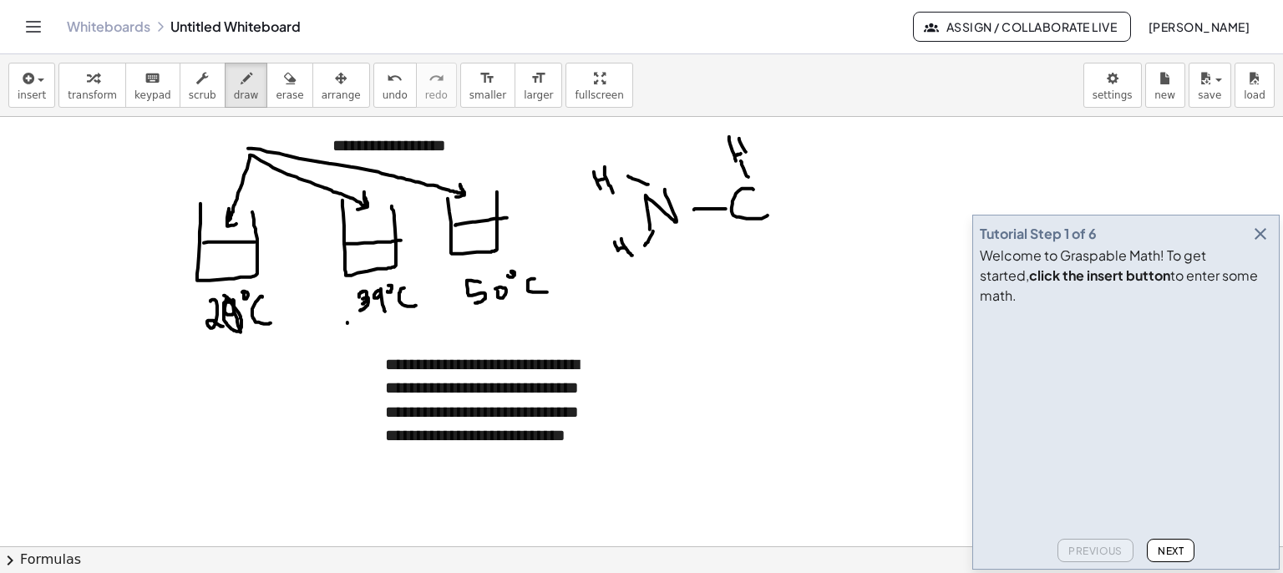
drag, startPoint x: 739, startPoint y: 138, endPoint x: 750, endPoint y: 159, distance: 23.5
drag, startPoint x: 762, startPoint y: 197, endPoint x: 795, endPoint y: 199, distance: 33.5
drag, startPoint x: 825, startPoint y: 188, endPoint x: 839, endPoint y: 206, distance: 22.7
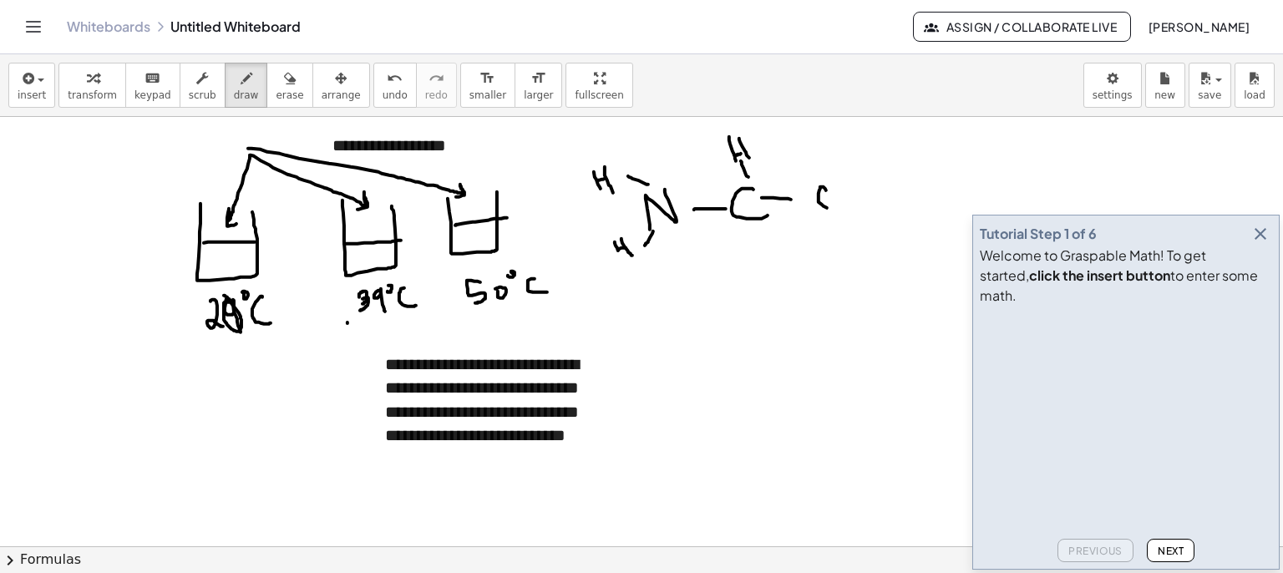
drag, startPoint x: 817, startPoint y: 161, endPoint x: 820, endPoint y: 148, distance: 13.8
drag, startPoint x: 825, startPoint y: 139, endPoint x: 832, endPoint y: 129, distance: 11.4
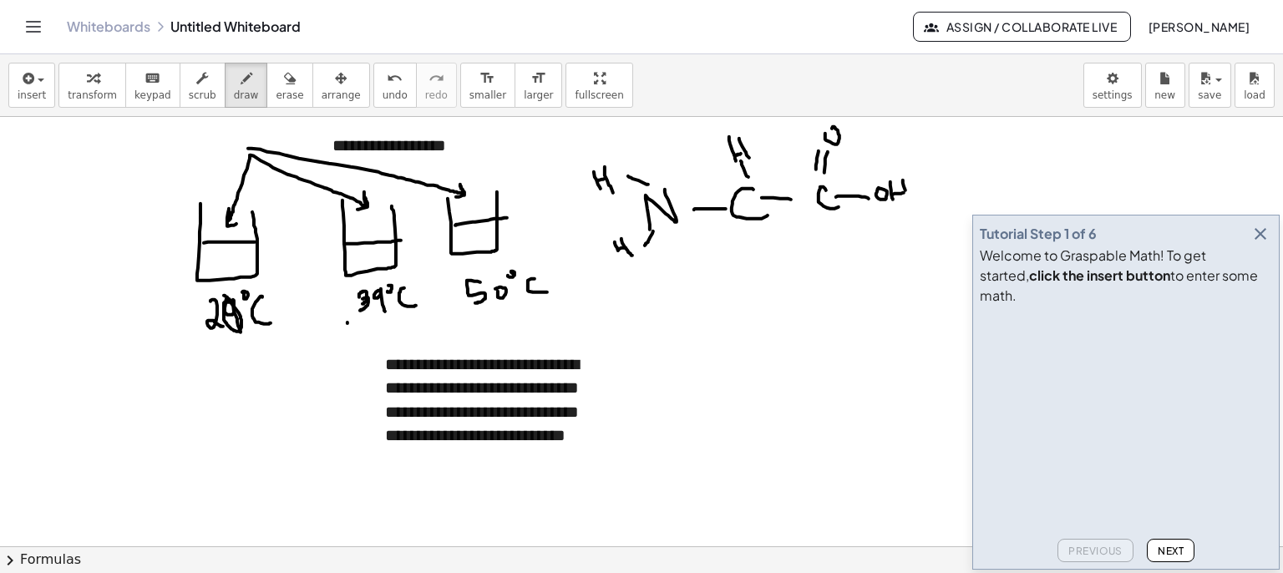
drag, startPoint x: 903, startPoint y: 182, endPoint x: 914, endPoint y: 201, distance: 22.1
drag, startPoint x: 754, startPoint y: 225, endPoint x: 763, endPoint y: 253, distance: 29.6
drag, startPoint x: 755, startPoint y: 268, endPoint x: 787, endPoint y: 282, distance: 34.4
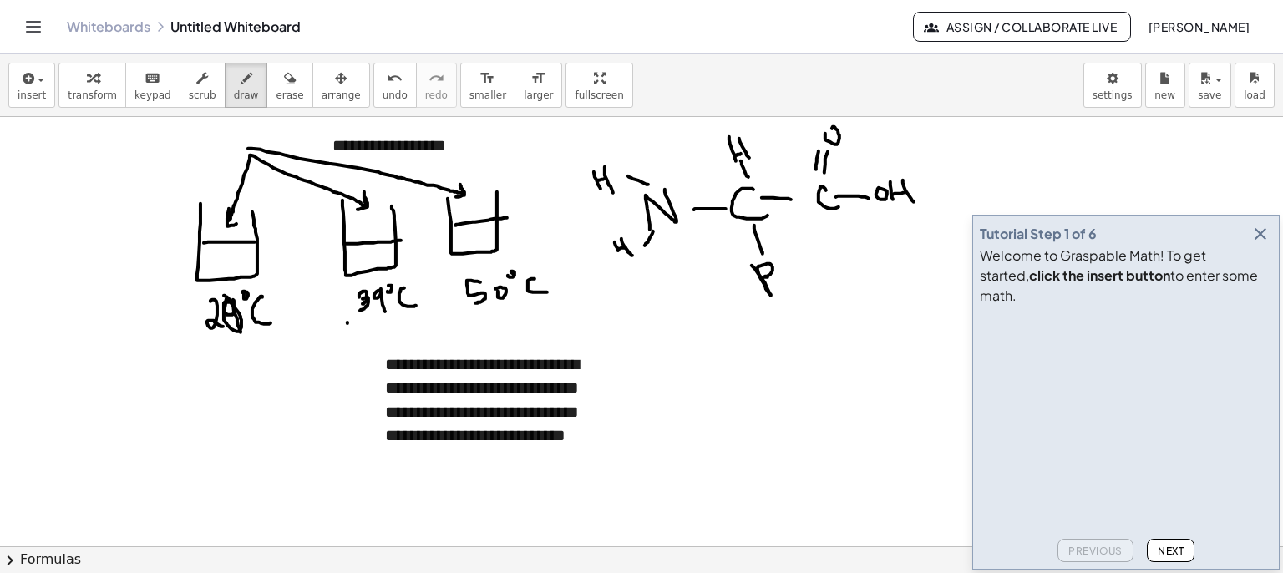
drag, startPoint x: 795, startPoint y: 282, endPoint x: 826, endPoint y: 271, distance: 32.8
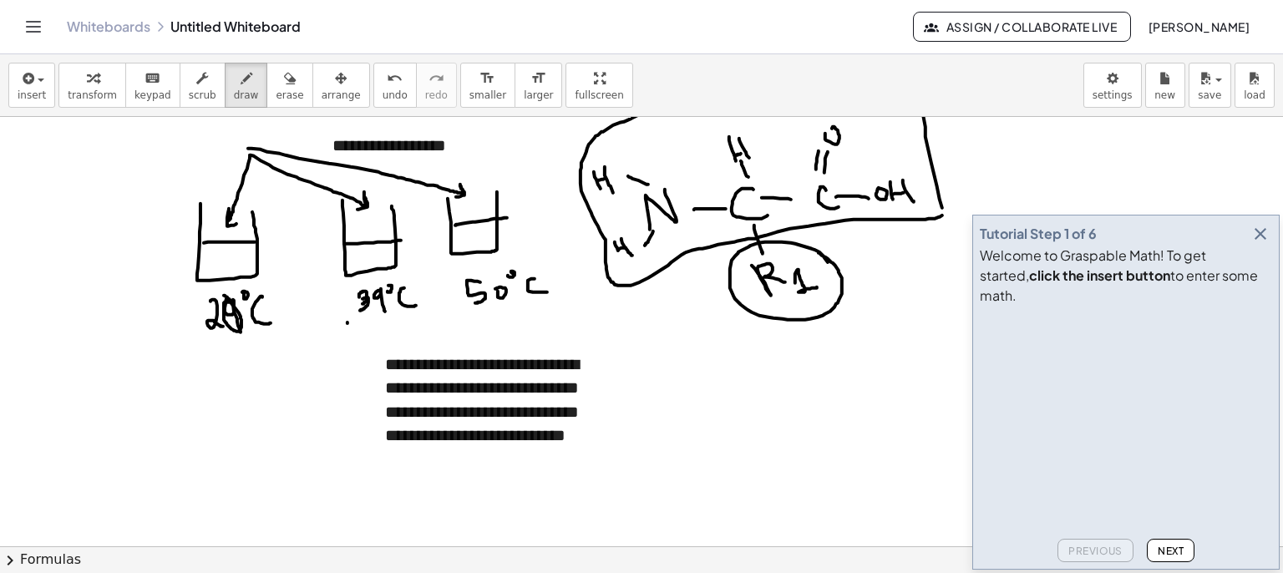
drag, startPoint x: 918, startPoint y: 88, endPoint x: 943, endPoint y: 192, distance: 107.4
